Goal: Information Seeking & Learning: Learn about a topic

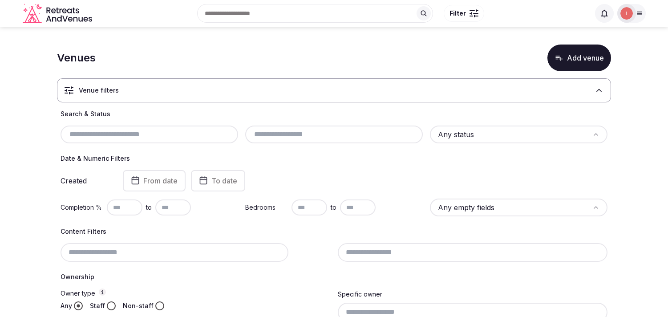
scroll to position [49, 0]
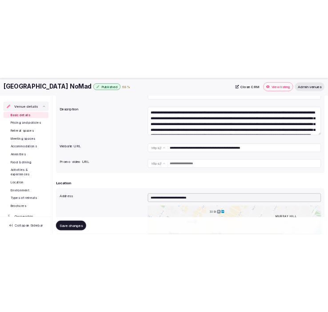
scroll to position [198, 0]
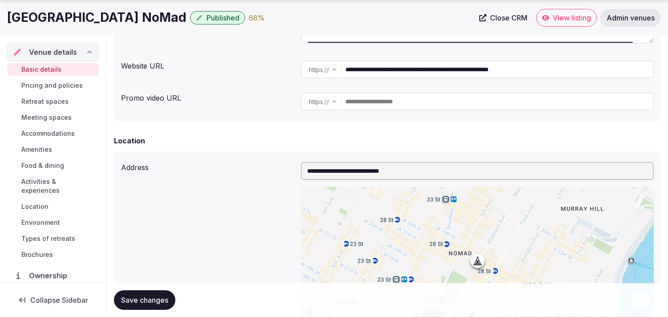
click at [385, 73] on input "**********" at bounding box center [498, 70] width 307 height 18
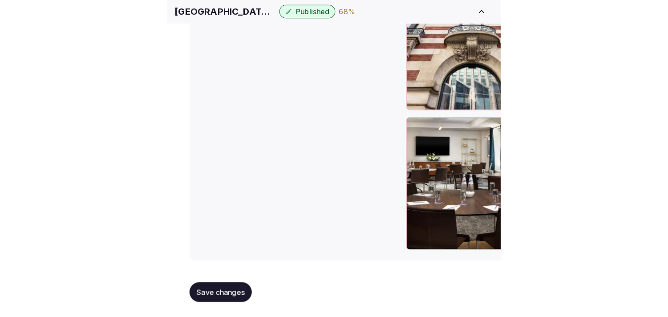
scroll to position [991, 0]
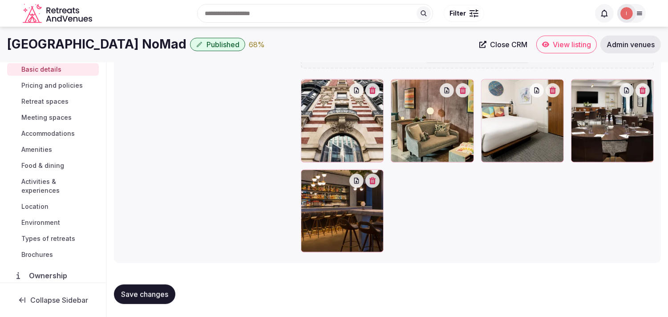
click at [63, 81] on span "Pricing and policies" at bounding box center [51, 85] width 61 height 9
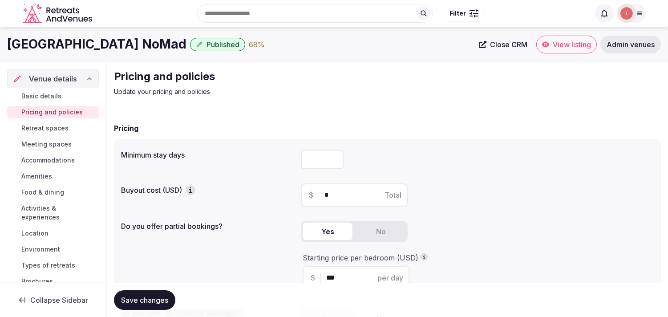
scroll to position [270, 0]
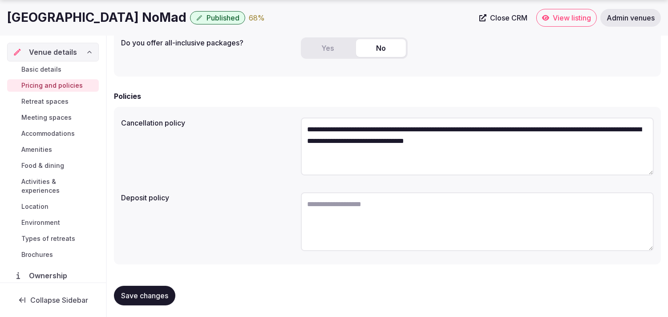
click at [56, 131] on div "Basic details Pricing and policies Retreat spaces Meeting spaces Accommodations…" at bounding box center [53, 161] width 92 height 201
click at [53, 100] on span "Retreat spaces" at bounding box center [44, 101] width 47 height 9
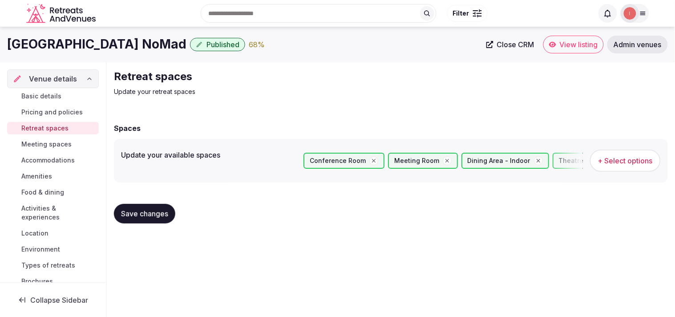
click at [24, 144] on span "Meeting spaces" at bounding box center [46, 144] width 50 height 9
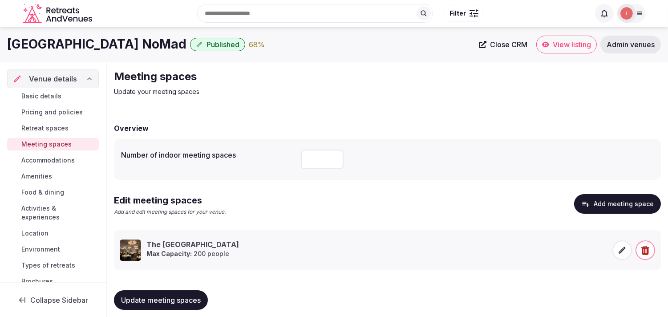
click at [48, 163] on span "Accommodations" at bounding box center [47, 160] width 53 height 9
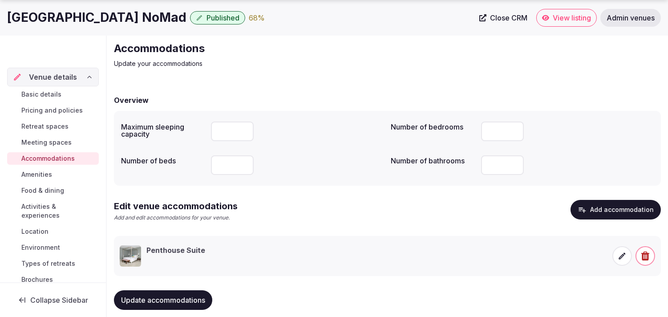
scroll to position [42, 0]
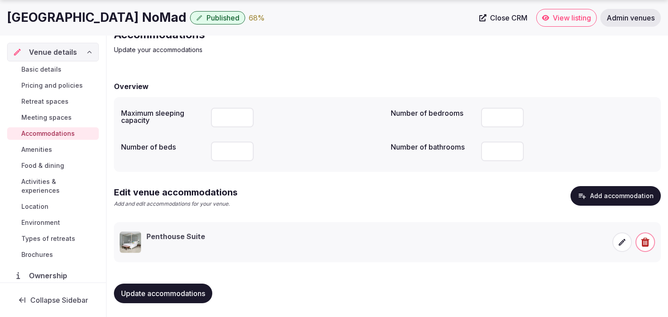
click at [46, 146] on span "Amenities" at bounding box center [36, 149] width 31 height 9
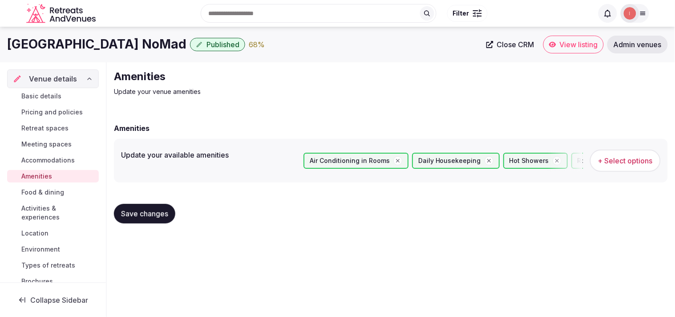
click at [33, 186] on div "Basic details Pricing and policies Retreat spaces Meeting spaces Accommodations…" at bounding box center [53, 188] width 92 height 201
click at [37, 190] on span "Food & dining" at bounding box center [42, 192] width 43 height 9
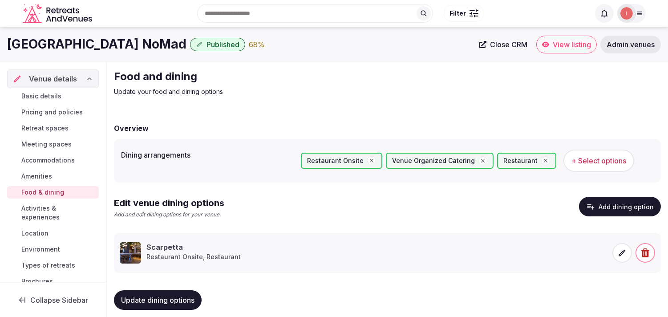
click at [47, 215] on span "Activities & experiences" at bounding box center [58, 213] width 74 height 18
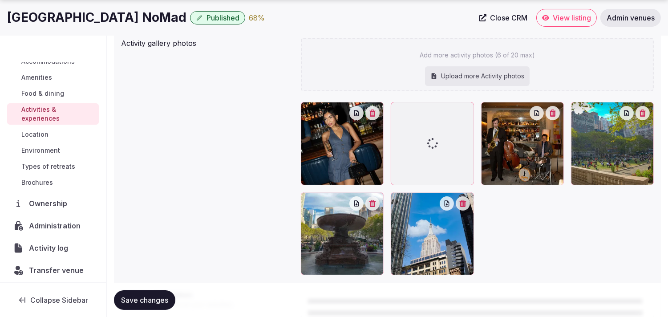
scroll to position [76, 0]
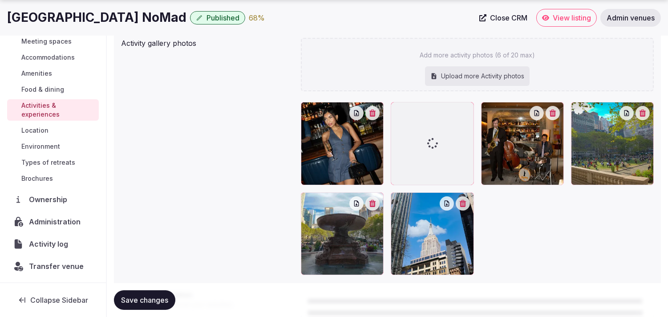
click at [37, 132] on span "Location" at bounding box center [34, 130] width 27 height 9
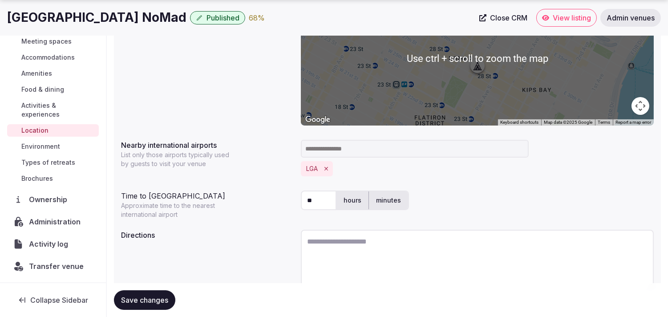
scroll to position [221, 0]
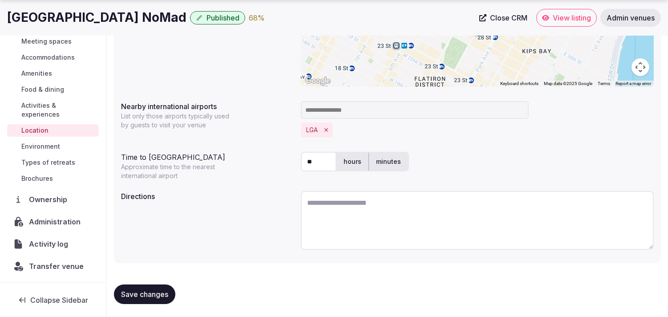
click at [49, 145] on span "Environment" at bounding box center [40, 146] width 39 height 9
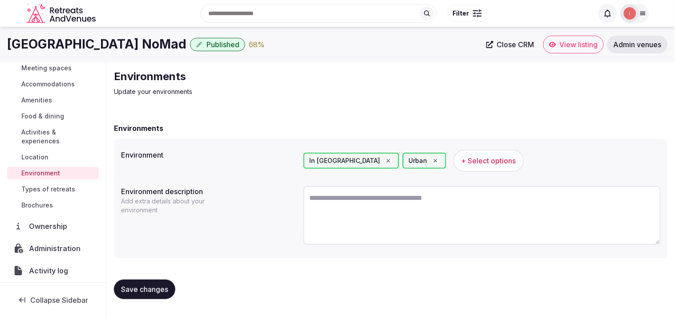
click at [42, 186] on span "Types of retreats" at bounding box center [48, 189] width 54 height 9
